Goal: Navigation & Orientation: Find specific page/section

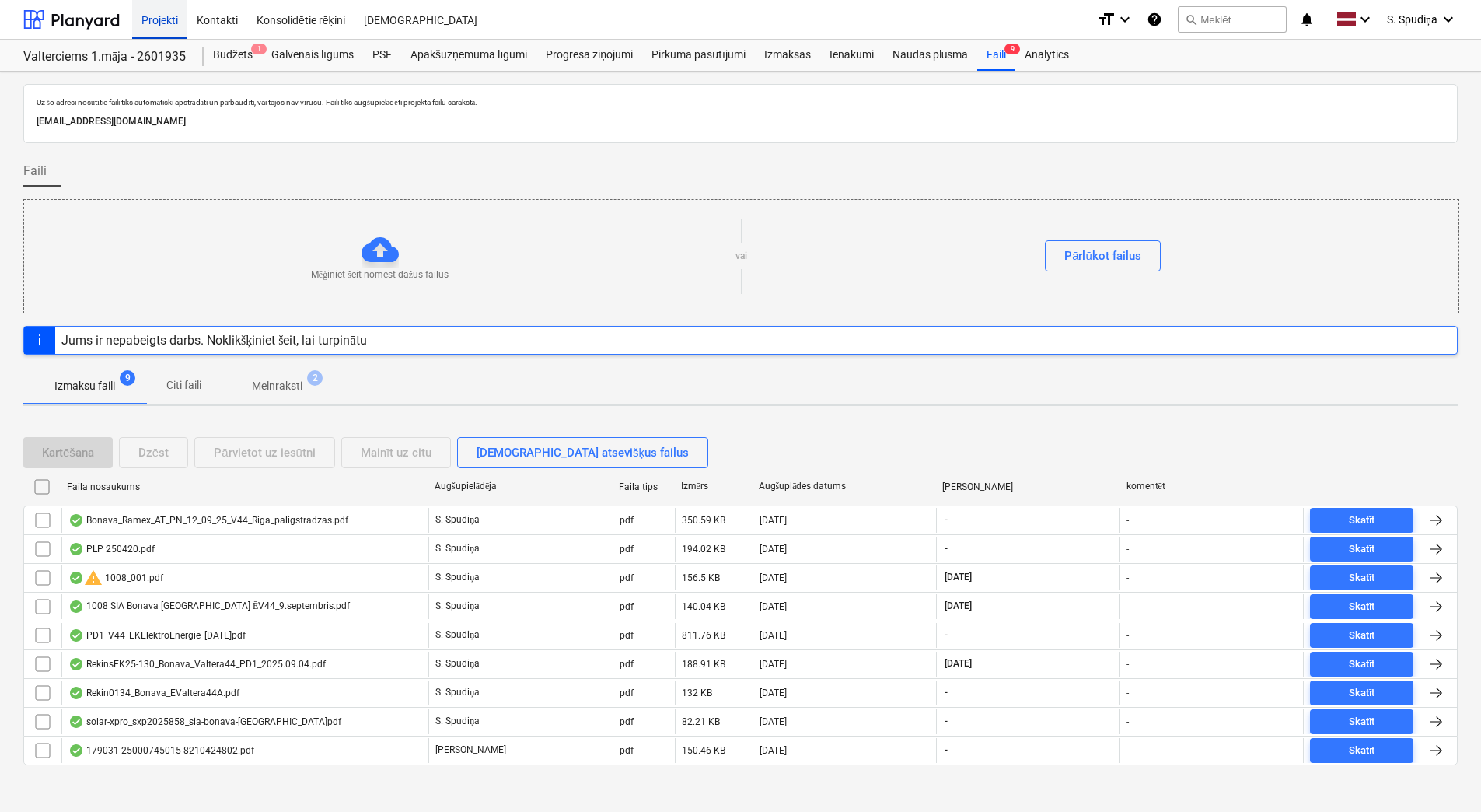
click at [165, 14] on div "Projekti" at bounding box center [160, 19] width 55 height 40
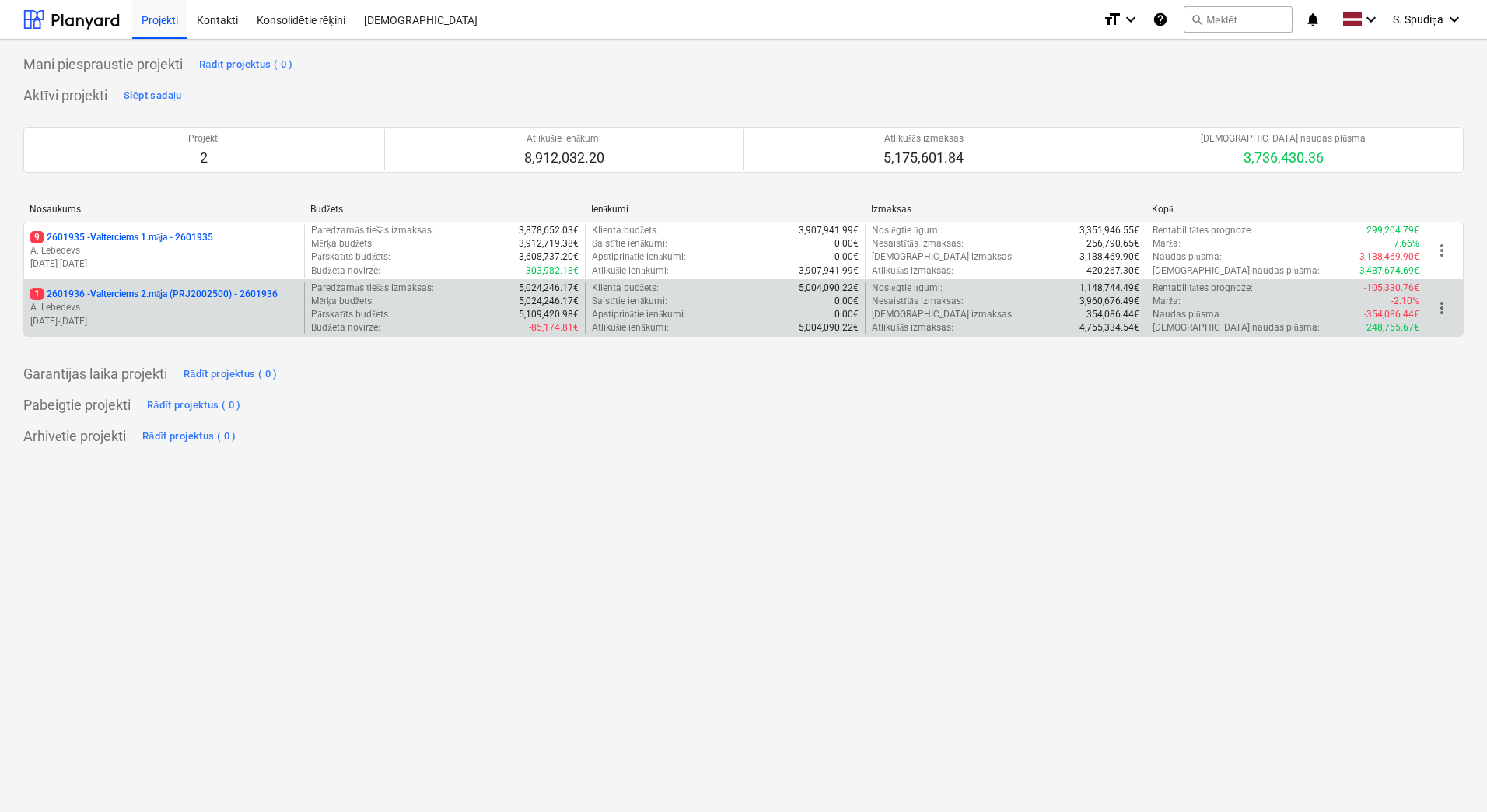
click at [173, 308] on p "A. Lebedevs" at bounding box center [164, 308] width 267 height 13
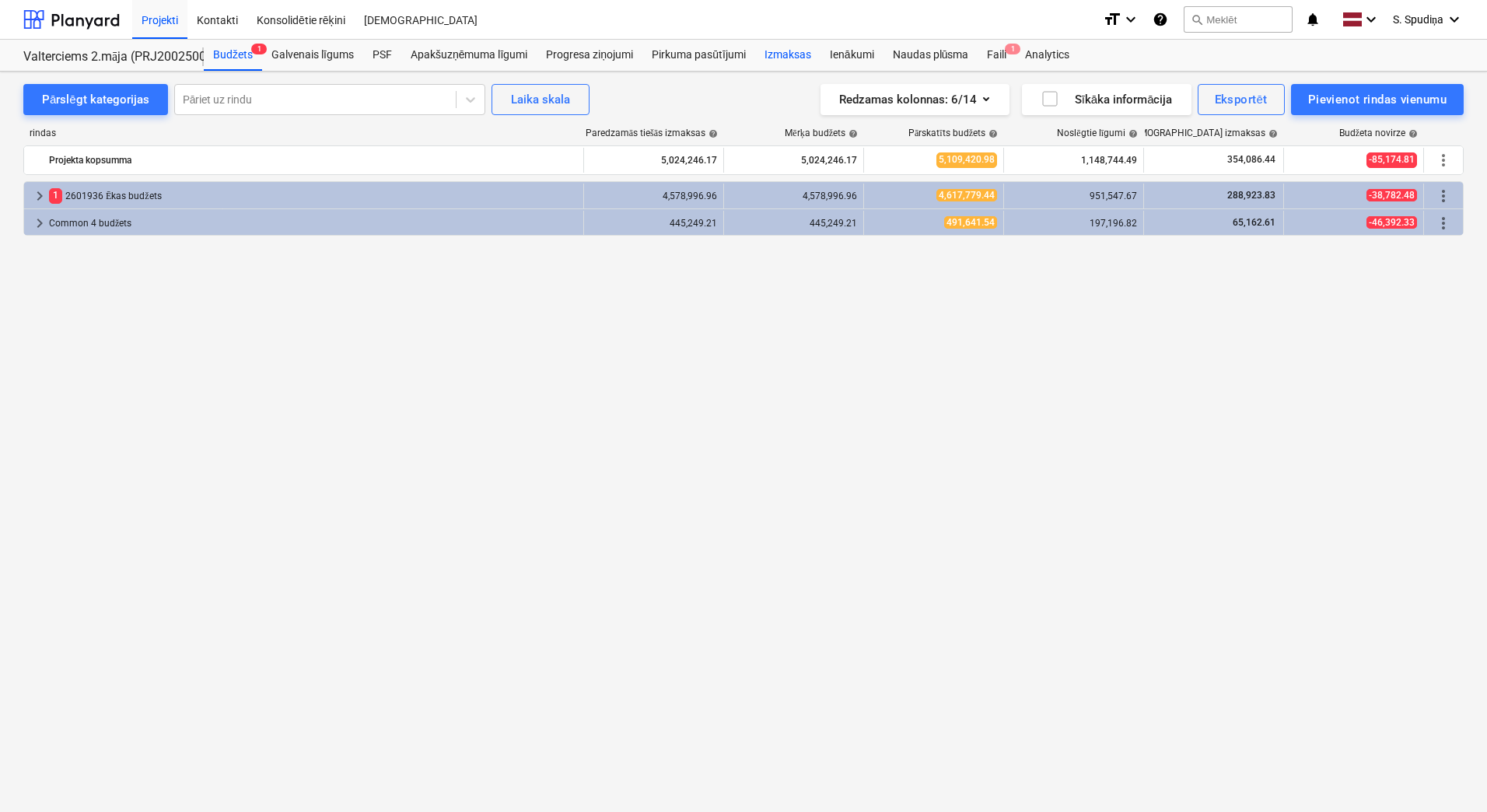
click at [792, 59] on div "Izmaksas" at bounding box center [787, 55] width 65 height 31
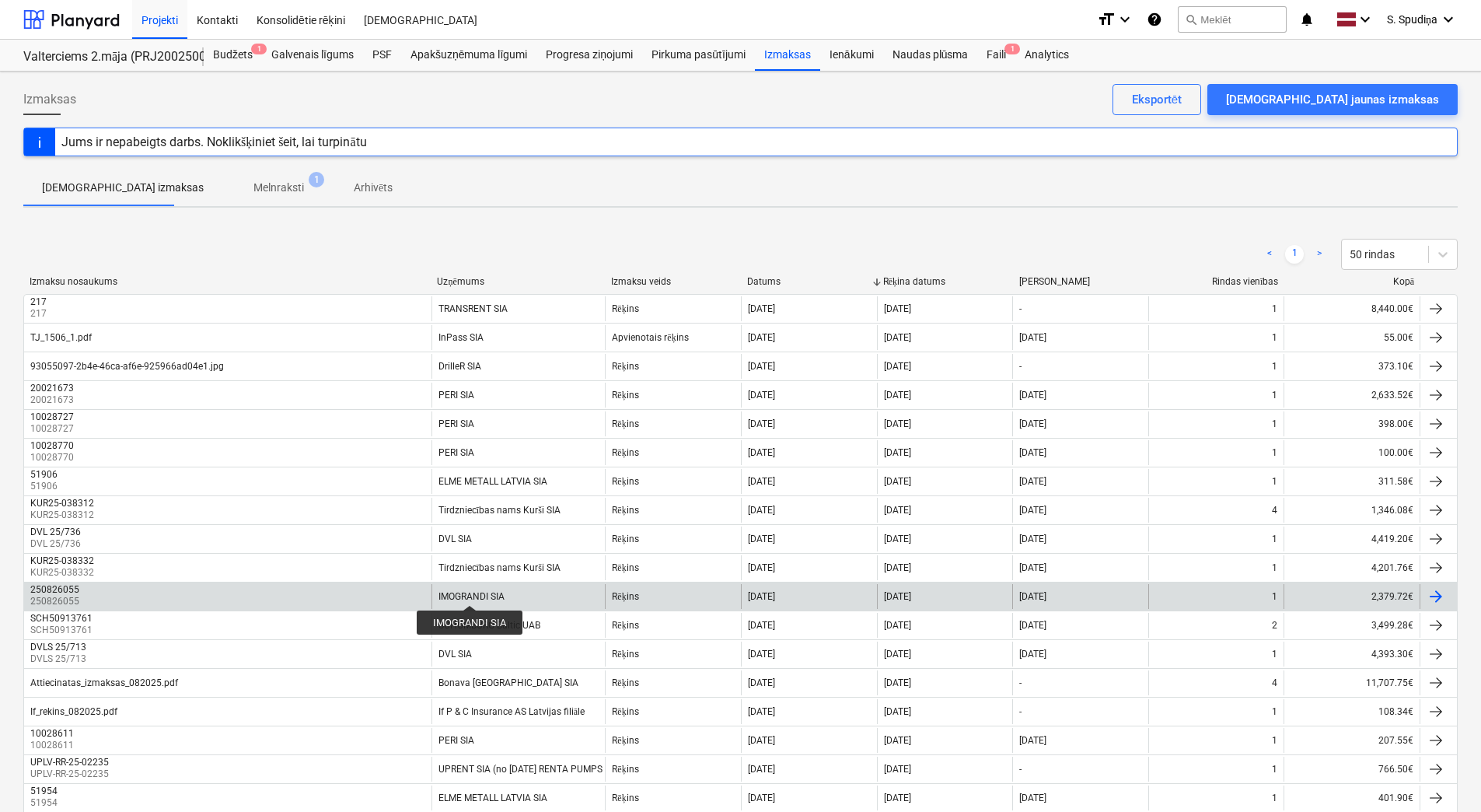
click at [470, 591] on div "IMOGRANDI SIA" at bounding box center [471, 596] width 66 height 11
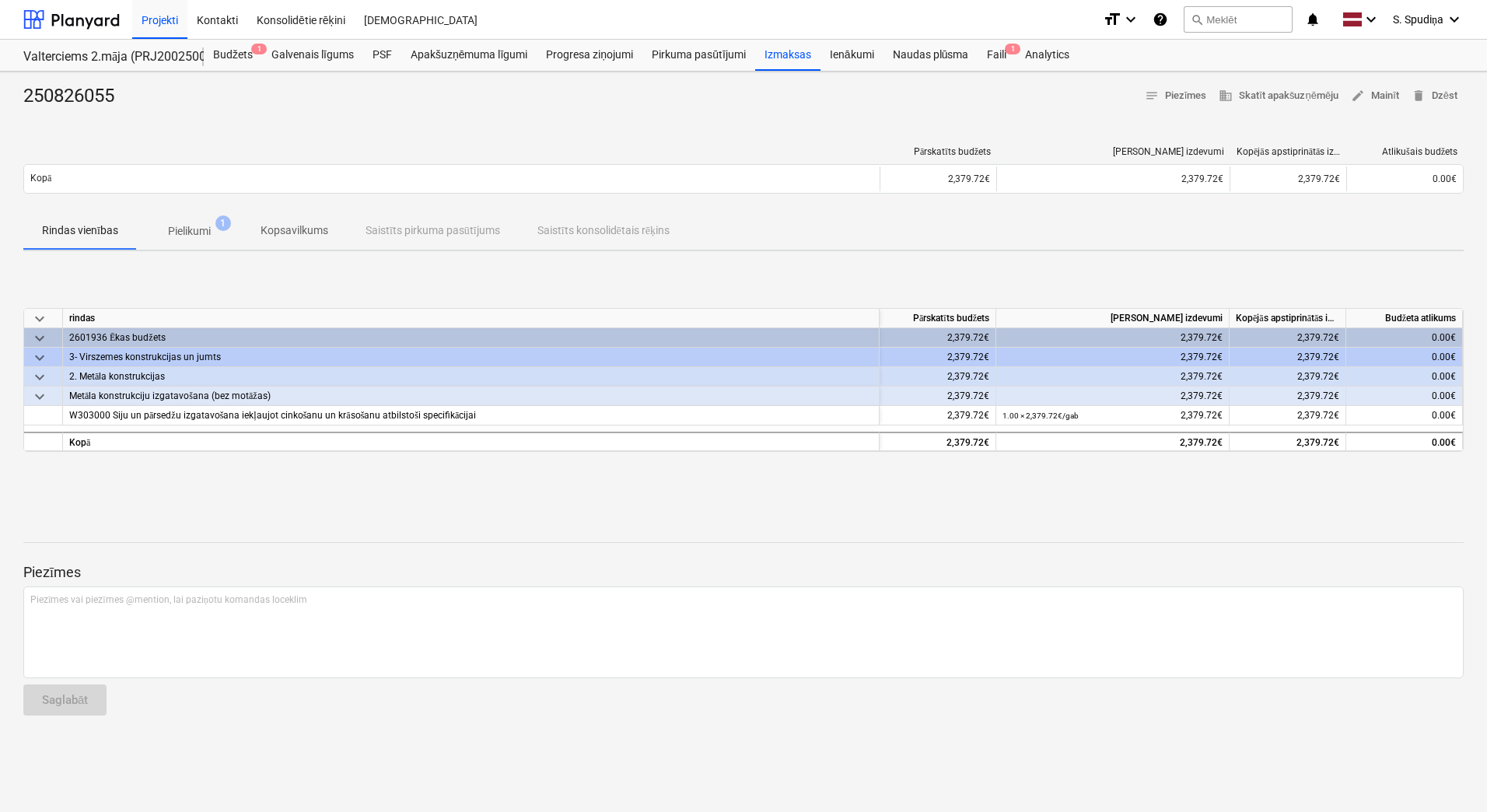
click at [213, 229] on span "Pielikumi 1" at bounding box center [189, 232] width 68 height 17
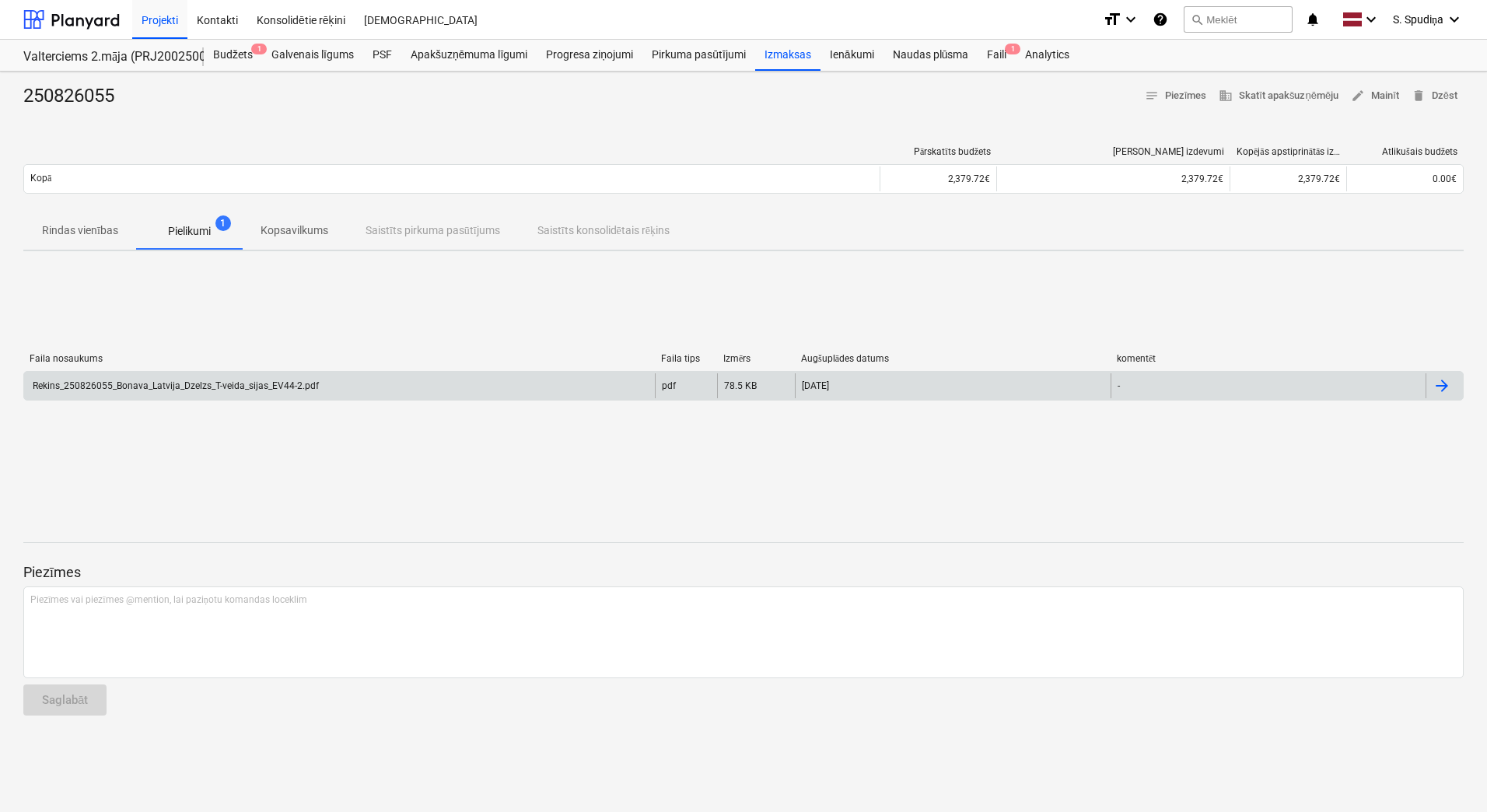
click at [201, 384] on div "Rekins_250826055_Bonava_Latvija_Dzelzs_T-veida_sijas_EV44-2.pdf" at bounding box center [175, 385] width 289 height 11
